Goal: Information Seeking & Learning: Understand process/instructions

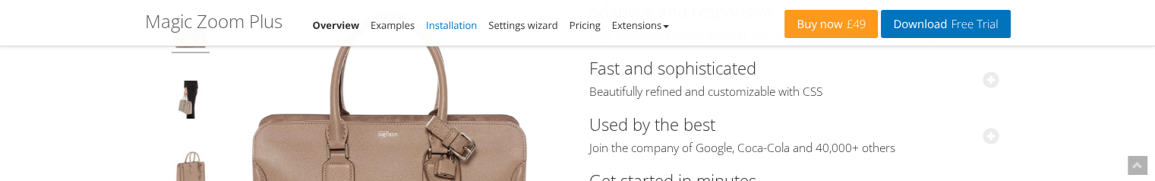
click at [444, 27] on link "Installation" at bounding box center [451, 25] width 51 height 14
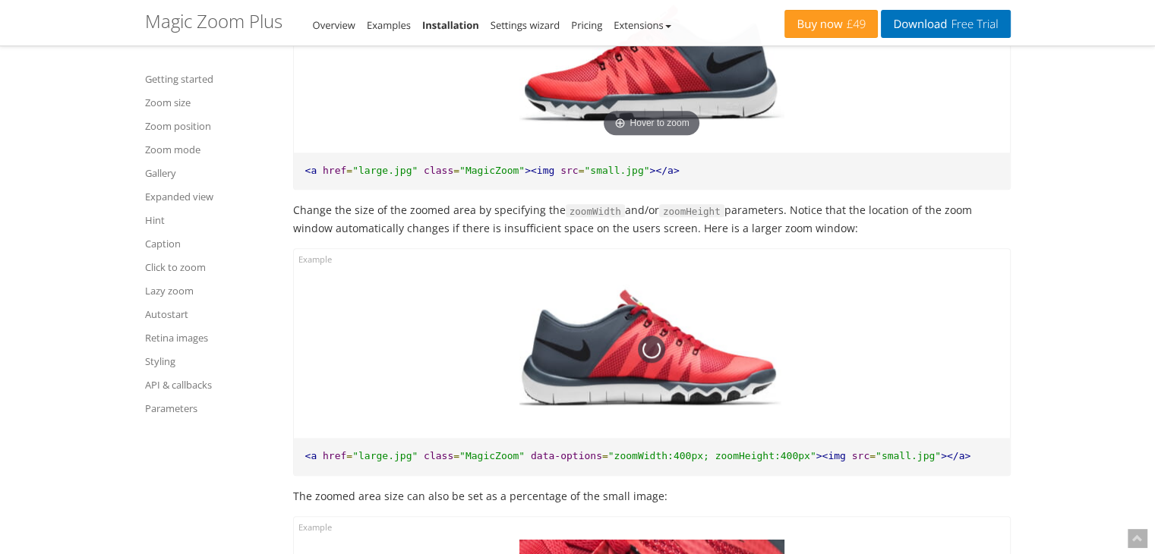
scroll to position [1899, 0]
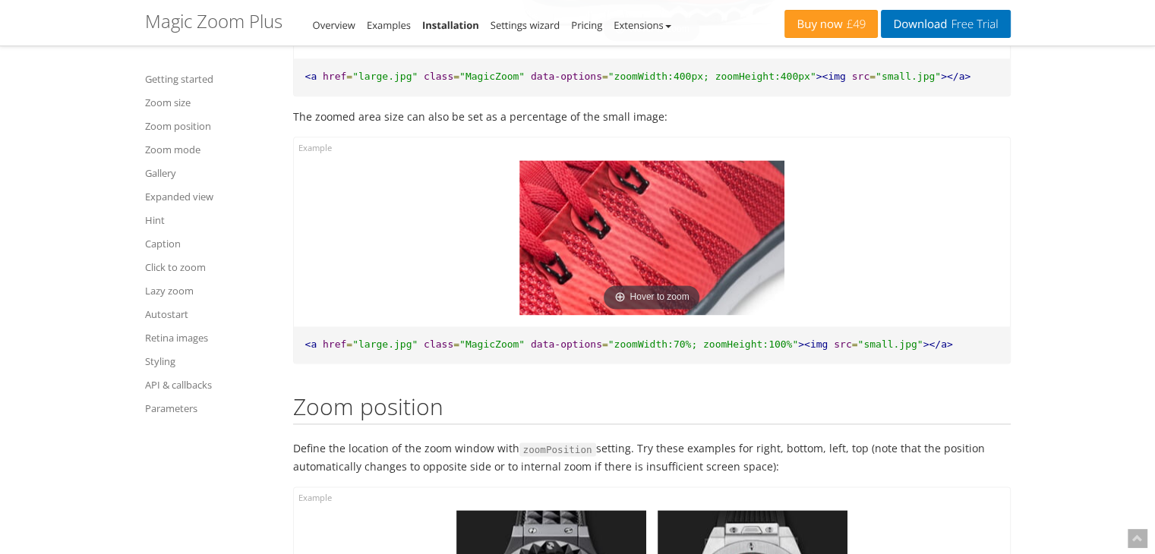
click at [386, 33] on li "Examples" at bounding box center [389, 25] width 44 height 18
click at [386, 21] on link "Examples" at bounding box center [389, 25] width 44 height 14
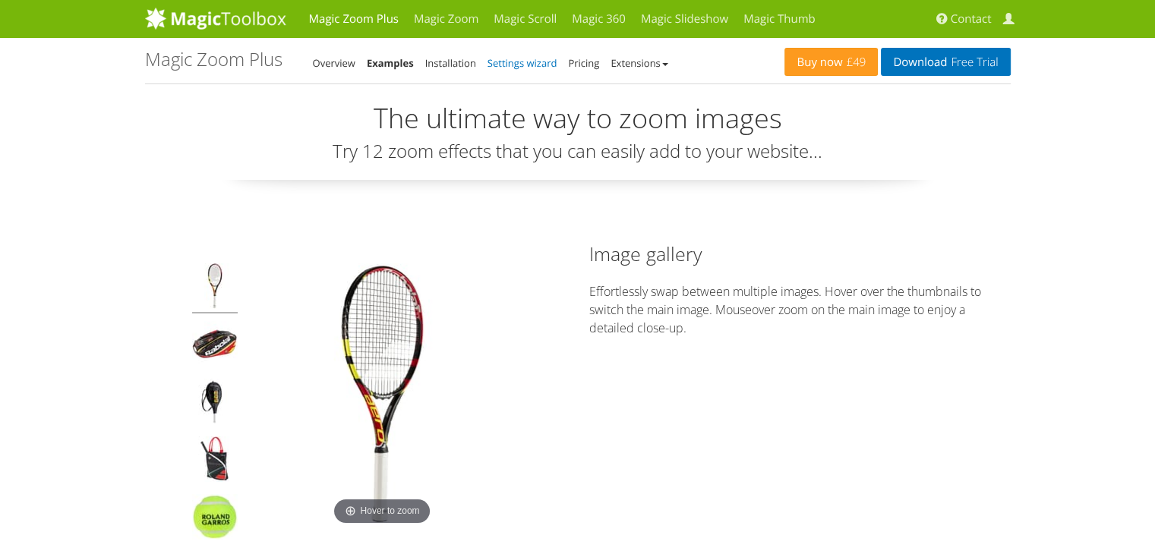
click at [511, 62] on link "Settings wizard" at bounding box center [523, 63] width 70 height 14
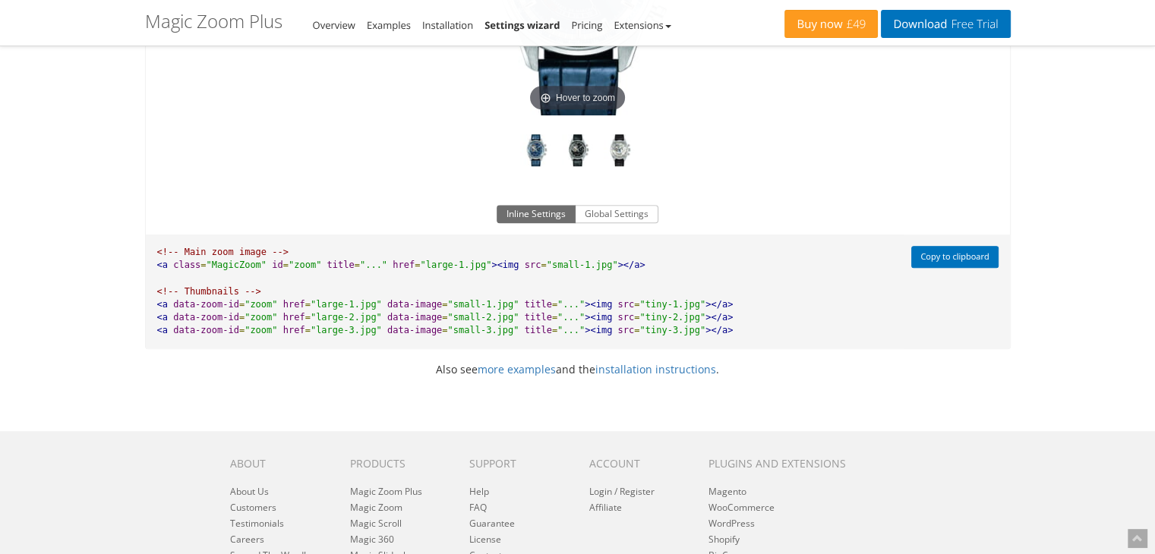
scroll to position [1139, 0]
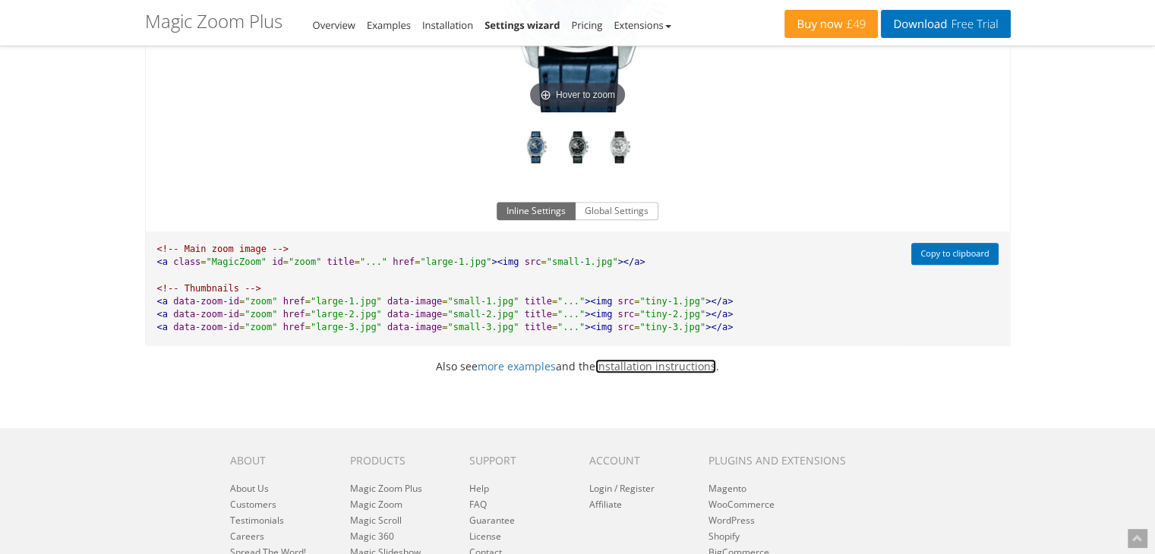
click at [650, 371] on link "installation instructions" at bounding box center [655, 366] width 121 height 14
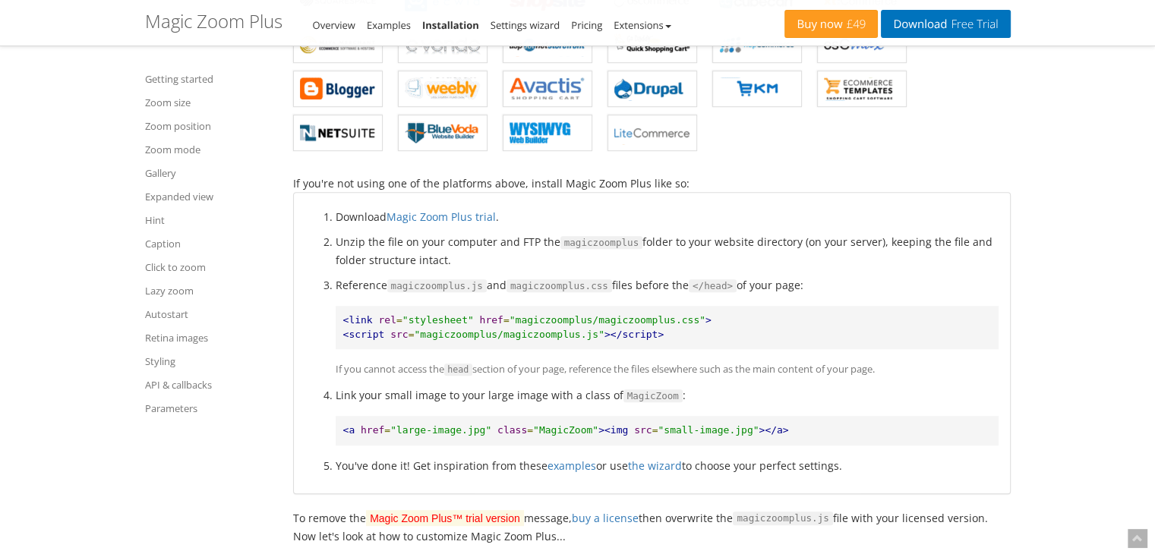
scroll to position [835, 0]
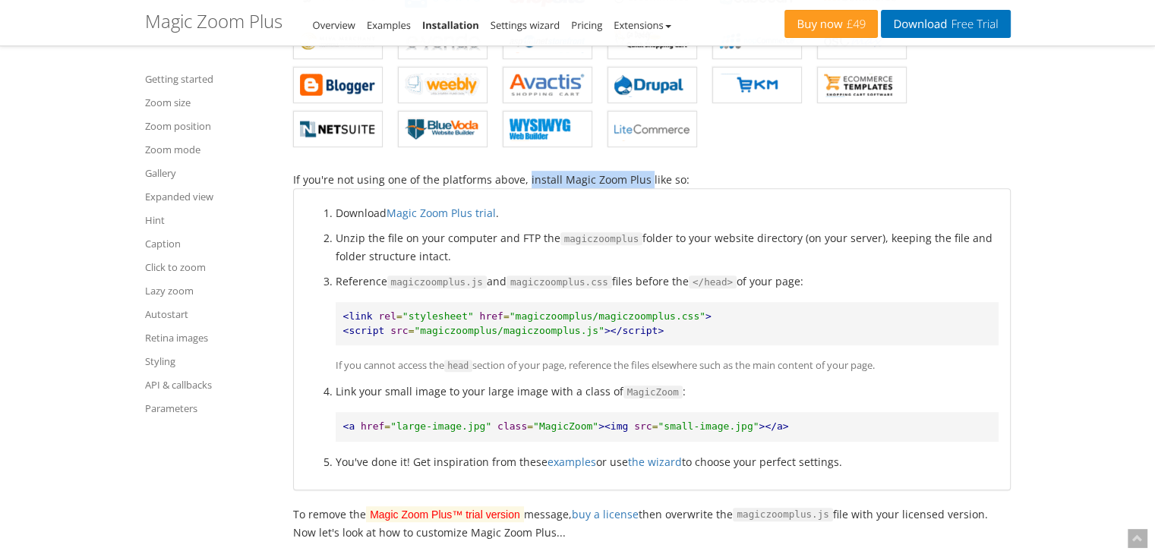
drag, startPoint x: 520, startPoint y: 176, endPoint x: 640, endPoint y: 183, distance: 120.2
copy div "install Magic Zoom Plus"
